Goal: Task Accomplishment & Management: Use online tool/utility

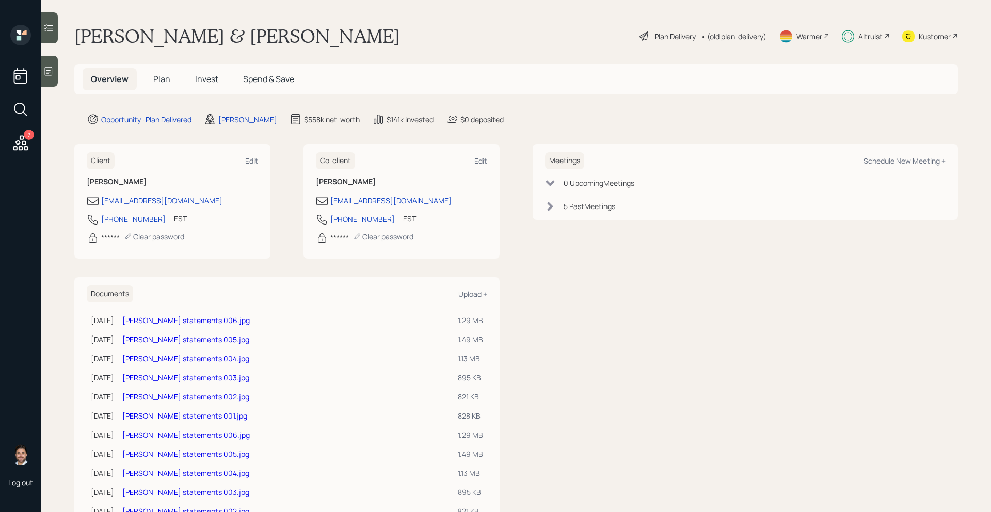
click at [875, 36] on div "Altruist" at bounding box center [870, 36] width 24 height 11
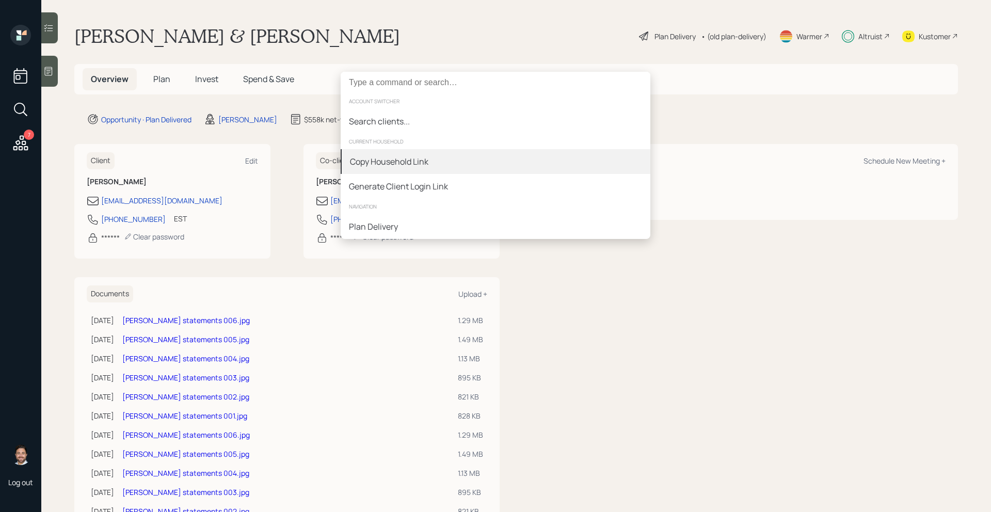
click at [508, 171] on div "Copy Household Link" at bounding box center [496, 161] width 310 height 25
